Goal: Complete application form

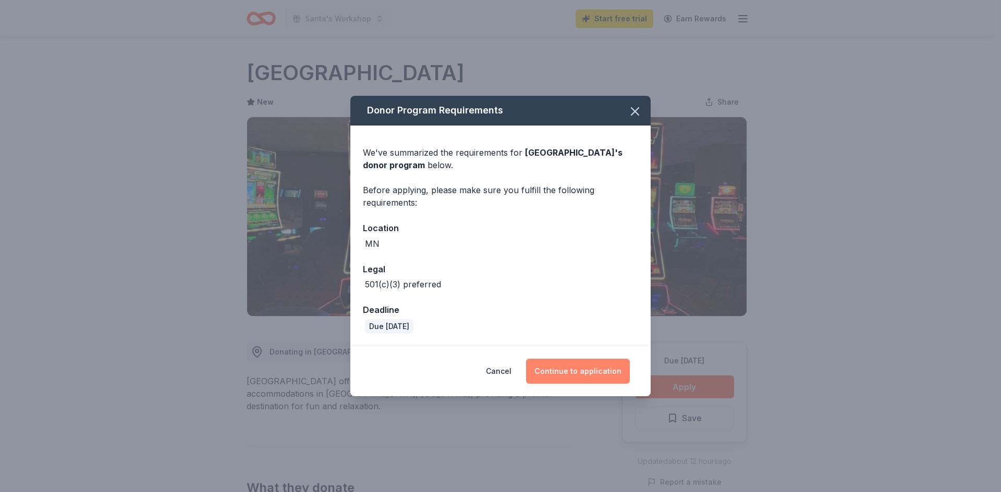
click at [586, 374] on button "Continue to application" at bounding box center [578, 371] width 104 height 25
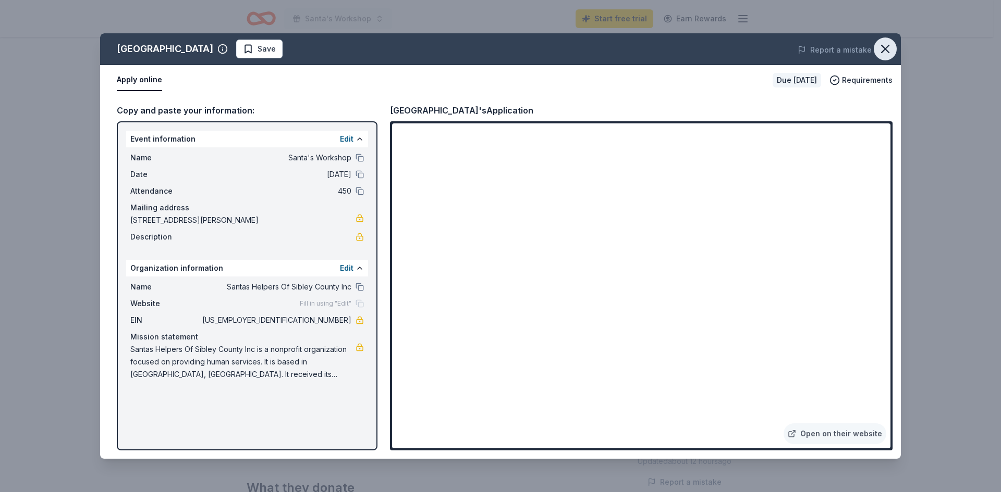
click at [887, 50] on icon "button" at bounding box center [885, 49] width 15 height 15
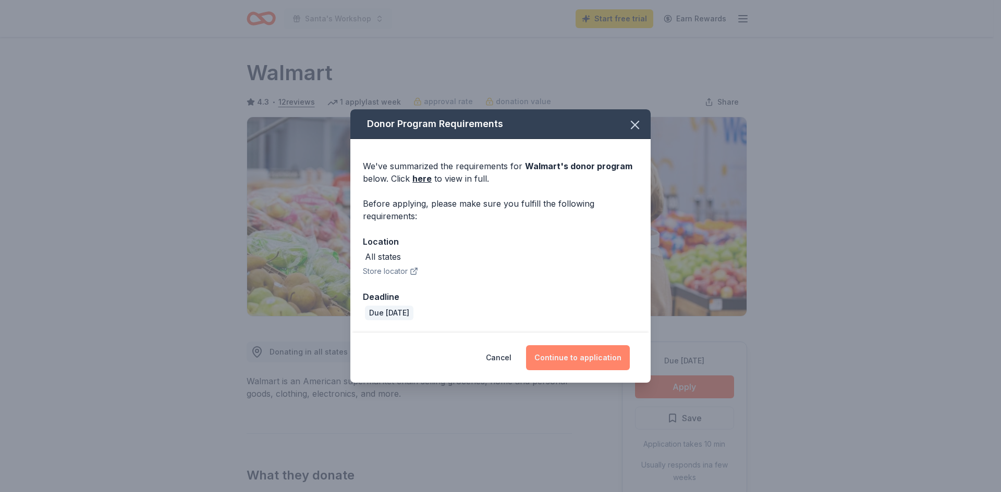
click at [580, 355] on button "Continue to application" at bounding box center [578, 358] width 104 height 25
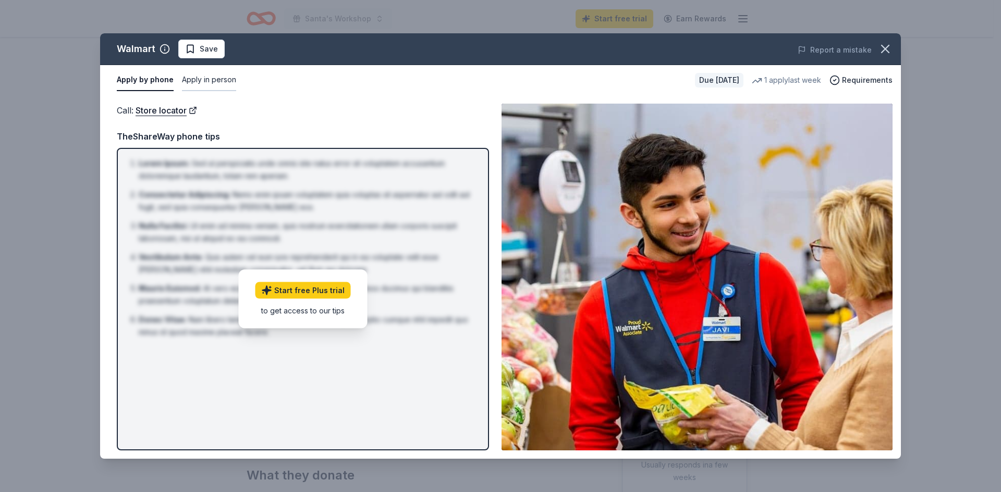
click at [206, 79] on button "Apply in person" at bounding box center [209, 80] width 54 height 22
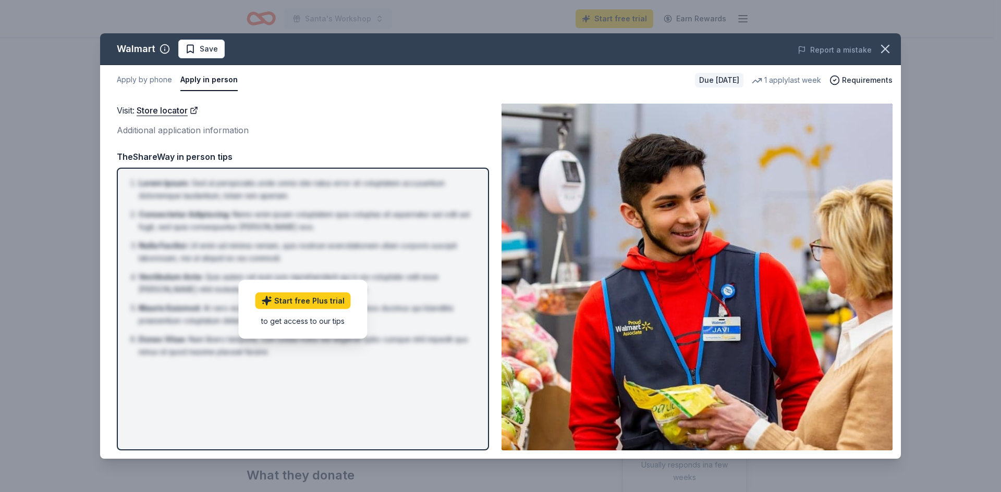
click at [133, 44] on div "Walmart" at bounding box center [136, 49] width 39 height 17
click at [145, 50] on div "Walmart" at bounding box center [136, 49] width 39 height 17
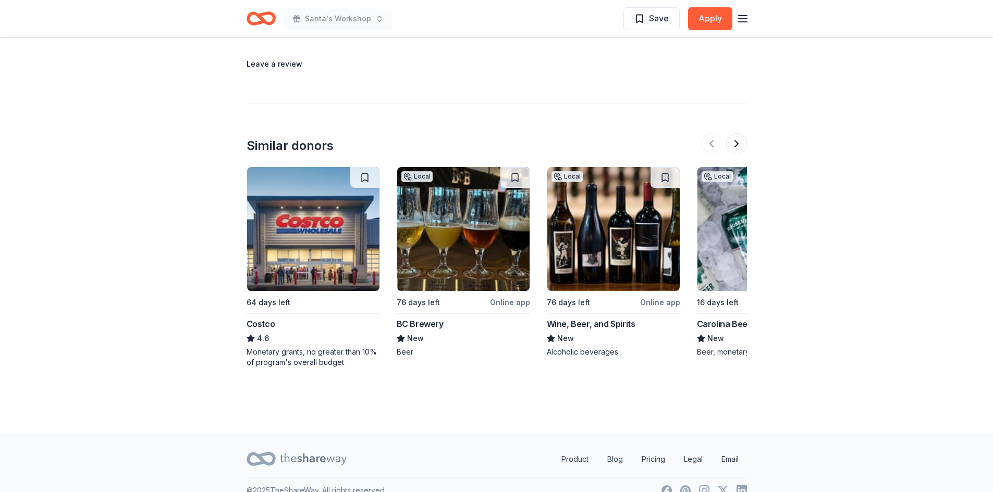
scroll to position [1188, 0]
